Goal: Navigation & Orientation: Understand site structure

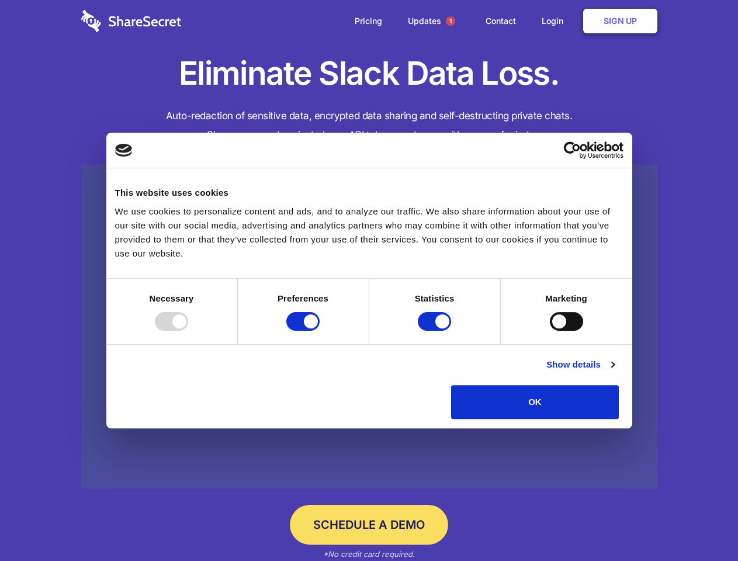
click at [188, 331] on div at bounding box center [171, 321] width 33 height 19
click at [319, 331] on input "Preferences" at bounding box center [302, 321] width 33 height 19
checkbox input "false"
click at [436, 331] on input "Statistics" at bounding box center [434, 321] width 33 height 19
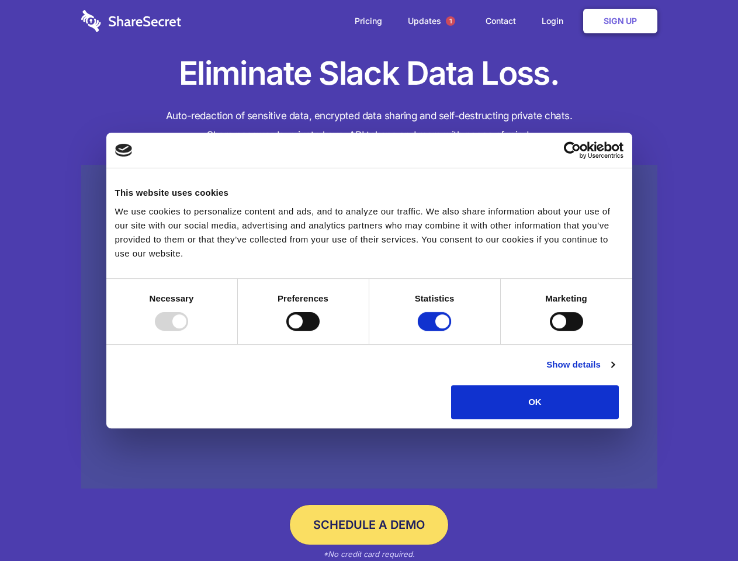
checkbox input "false"
click at [550, 331] on input "Marketing" at bounding box center [566, 321] width 33 height 19
checkbox input "true"
click at [614, 371] on link "Show details" at bounding box center [580, 364] width 68 height 14
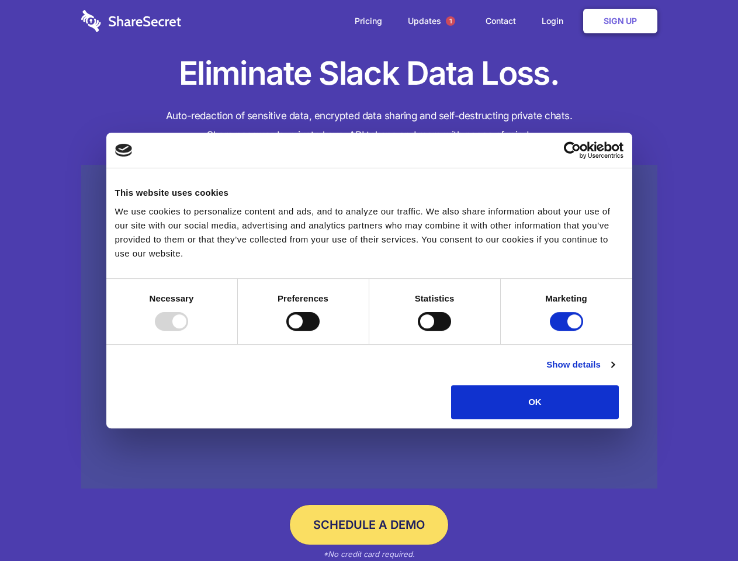
click at [0, 0] on li "Preferences 4 Preference cookies enable a website to remember information that …" at bounding box center [0, 0] width 0 height 0
